Goal: Task Accomplishment & Management: Manage account settings

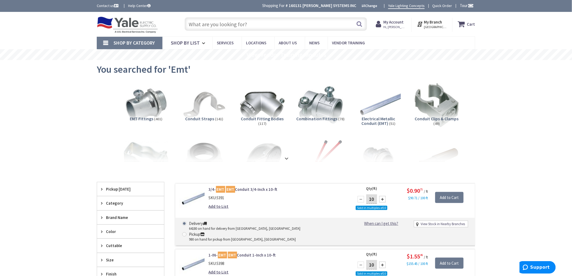
click at [250, 23] on input "text" at bounding box center [276, 24] width 182 height 14
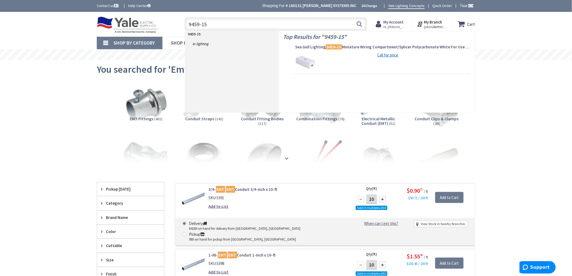
click at [213, 25] on input "9459-15" at bounding box center [276, 24] width 182 height 14
type input "9"
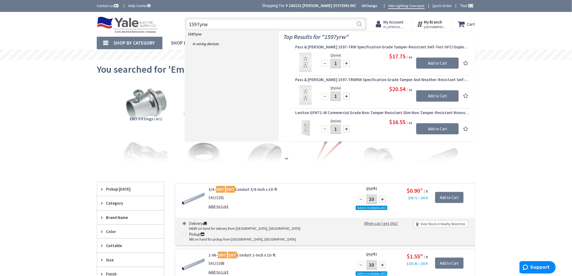
type input "1597yrw"
click at [359, 24] on button "Search" at bounding box center [359, 24] width 7 height 12
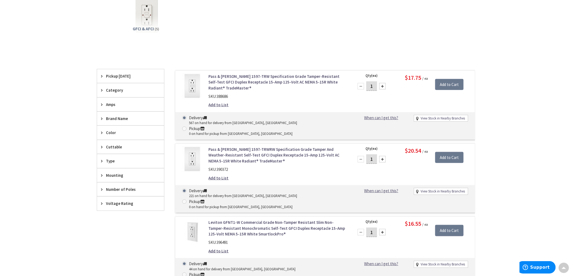
click at [374, 87] on input "1" at bounding box center [371, 85] width 11 height 9
type input "20"
click at [446, 85] on input "Add to Cart" at bounding box center [449, 84] width 28 height 11
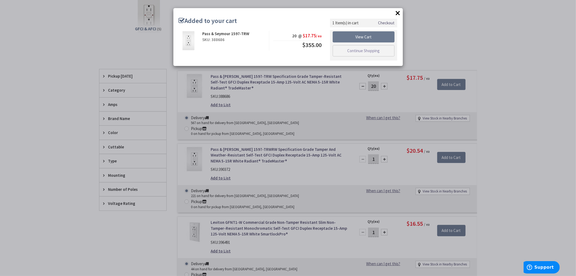
click at [399, 12] on button "×" at bounding box center [398, 13] width 8 height 8
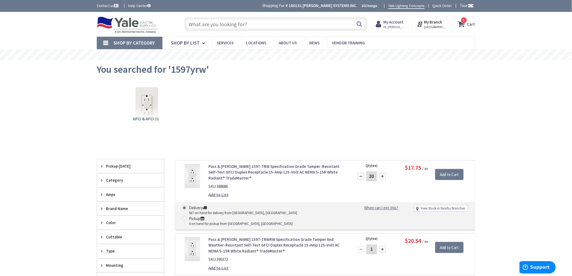
click at [464, 24] on icon at bounding box center [462, 24] width 9 height 10
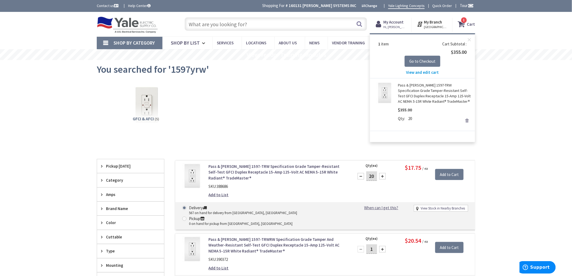
click at [466, 120] on link "Remove" at bounding box center [467, 121] width 8 height 8
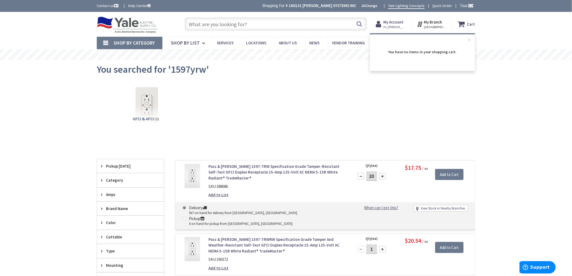
click at [372, 100] on div "GFCI & AFCI (5)" at bounding box center [285, 109] width 359 height 58
click at [238, 25] on input "text" at bounding box center [276, 24] width 182 height 14
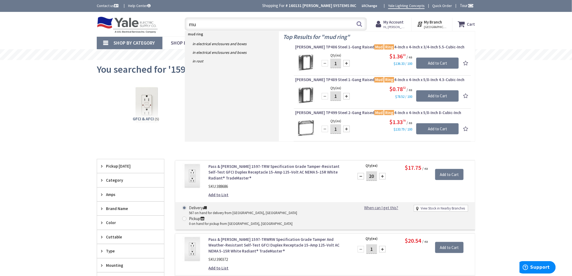
type input "m"
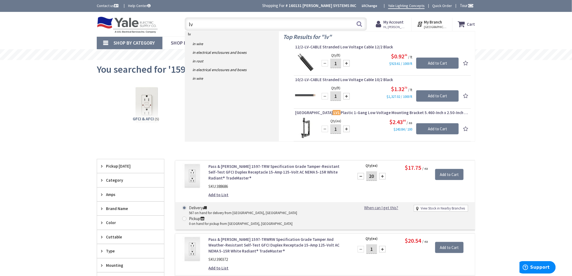
type input "l"
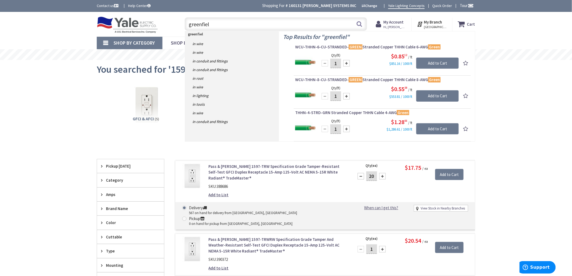
type input "greenfield"
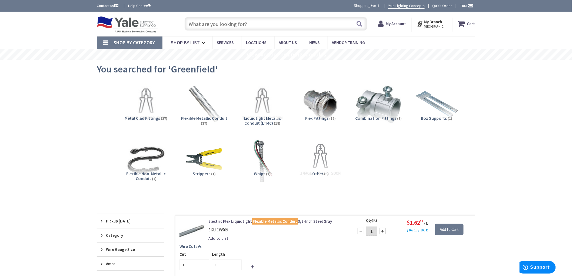
click at [319, 109] on img at bounding box center [320, 104] width 49 height 49
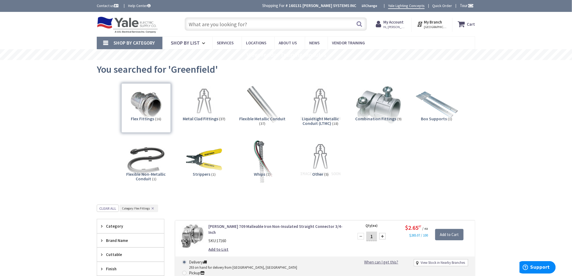
click at [229, 20] on input "text" at bounding box center [276, 24] width 182 height 14
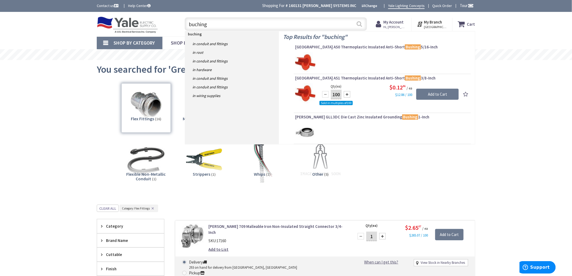
type input "buching"
click at [358, 22] on button "Search" at bounding box center [359, 24] width 7 height 12
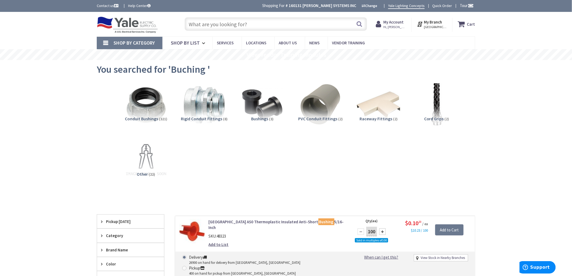
click at [403, 28] on span "Hi, [PERSON_NAME]" at bounding box center [395, 27] width 23 height 4
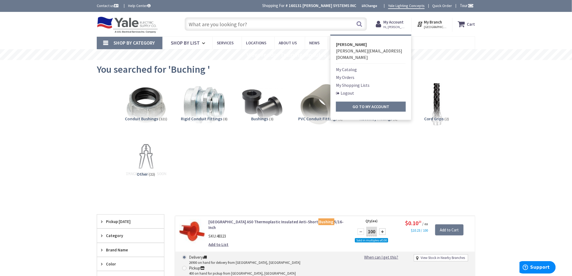
click at [360, 82] on link "My Shopping Lists" at bounding box center [353, 85] width 34 height 6
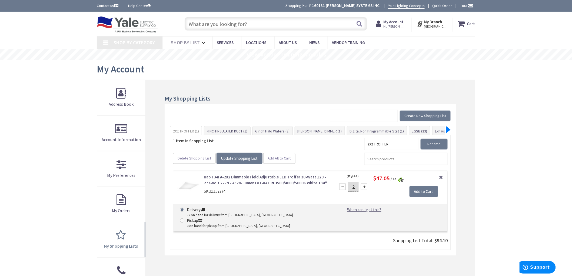
click at [447, 129] on div at bounding box center [448, 129] width 4 height 7
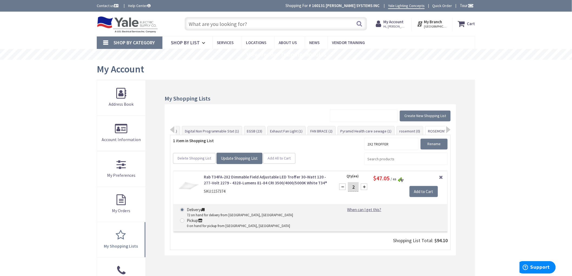
click at [429, 129] on link "ROSEMONT (50)" at bounding box center [440, 131] width 31 height 10
